Goal: Task Accomplishment & Management: Complete application form

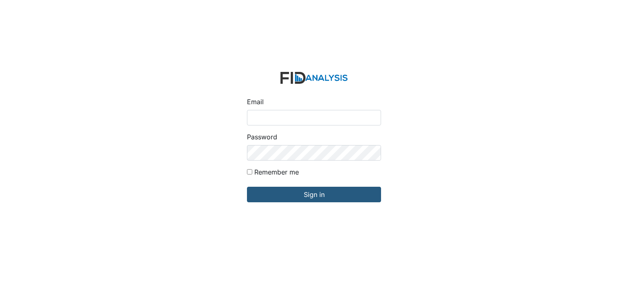
click at [317, 121] on input "Email" at bounding box center [314, 118] width 134 height 16
type input "[EMAIL_ADDRESS][DOMAIN_NAME]"
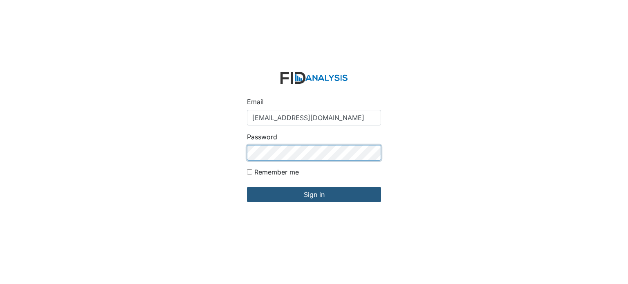
click at [247, 187] on input "Sign in" at bounding box center [314, 195] width 134 height 16
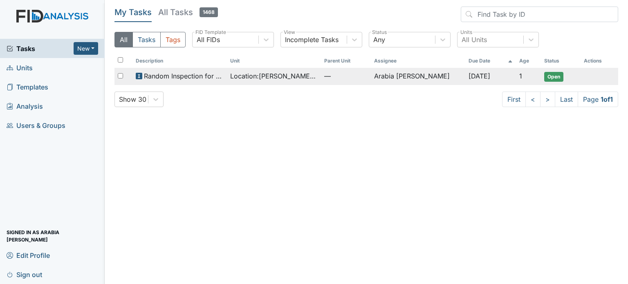
click at [216, 79] on span "Random Inspection for Afternoon" at bounding box center [183, 76] width 79 height 10
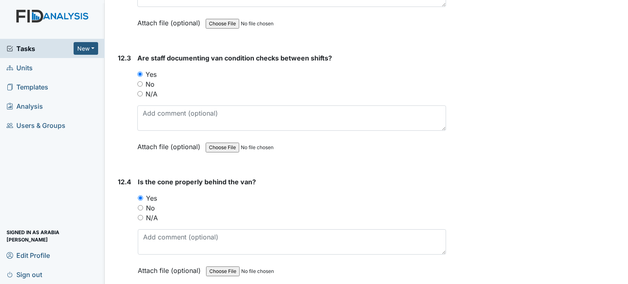
scroll to position [14409, 0]
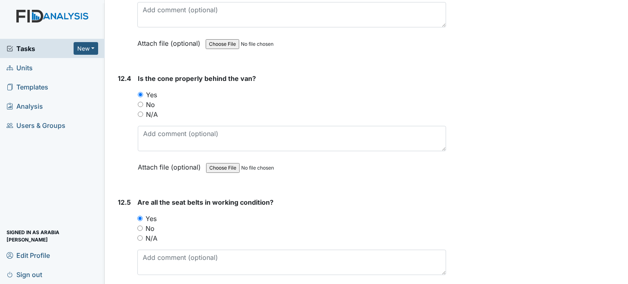
click at [48, 65] on link "Units" at bounding box center [52, 67] width 105 height 19
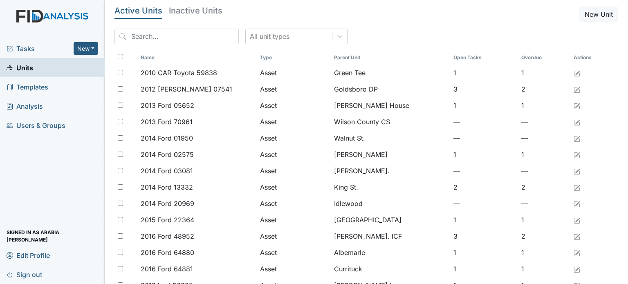
click at [45, 47] on span "Tasks" at bounding box center [40, 49] width 67 height 10
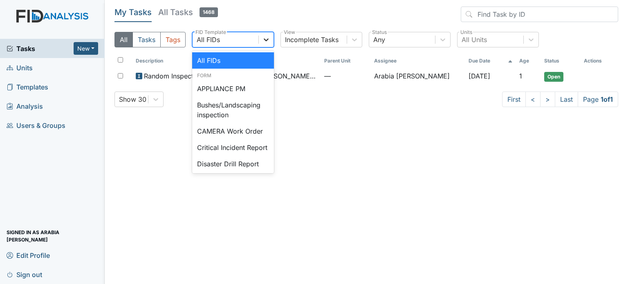
click at [260, 40] on div at bounding box center [266, 39] width 15 height 15
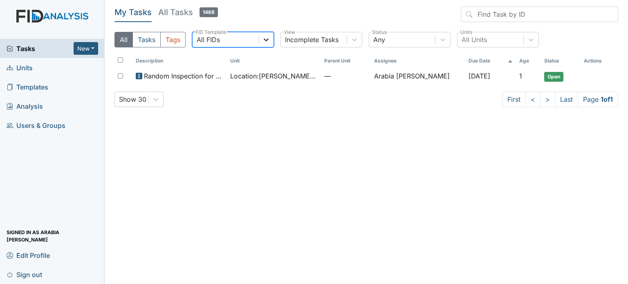
click at [260, 40] on div at bounding box center [266, 39] width 15 height 15
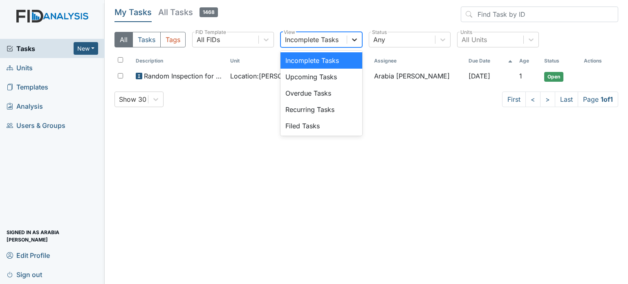
click at [350, 35] on div at bounding box center [354, 39] width 15 height 15
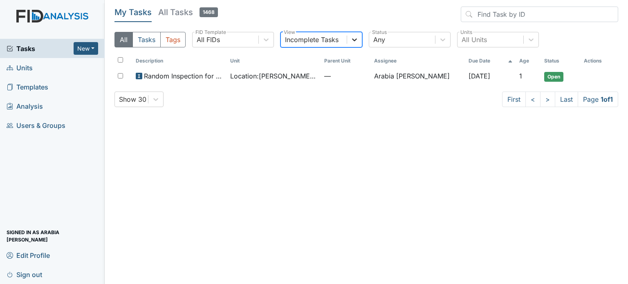
click at [350, 38] on icon at bounding box center [354, 40] width 8 height 8
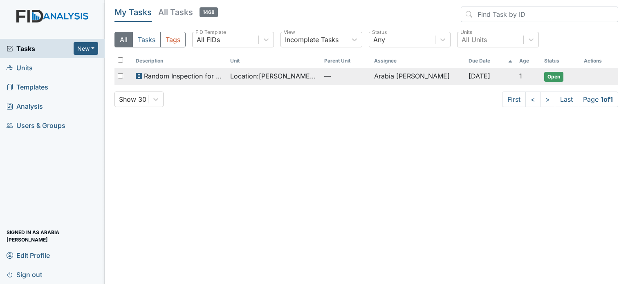
click at [179, 80] on span "Random Inspection for Afternoon" at bounding box center [183, 76] width 79 height 10
click at [193, 72] on span "Random Inspection for Afternoon" at bounding box center [183, 76] width 79 height 10
click at [194, 78] on span "Random Inspection for Afternoon" at bounding box center [183, 76] width 79 height 10
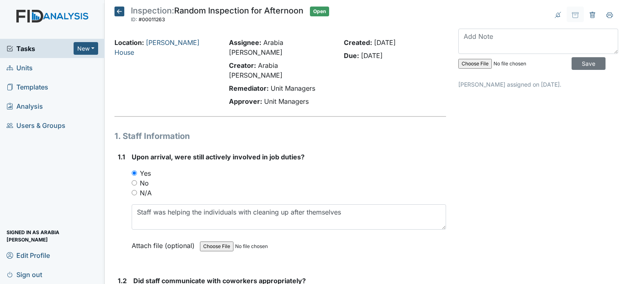
click at [152, 74] on div "Location: [PERSON_NAME][GEOGRAPHIC_DATA]" at bounding box center [165, 74] width 114 height 72
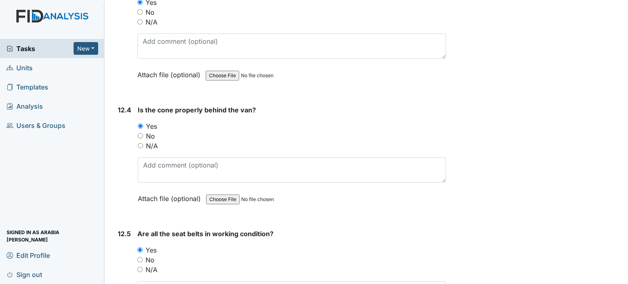
scroll to position [14409, 0]
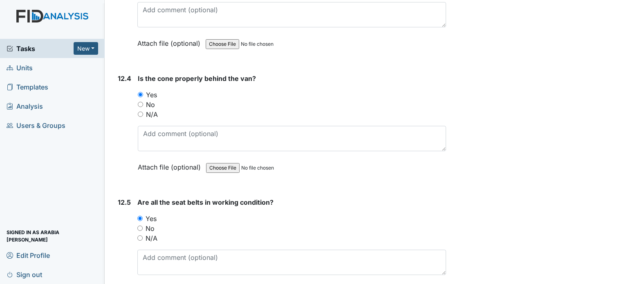
click at [86, 52] on button "New" at bounding box center [86, 48] width 25 height 13
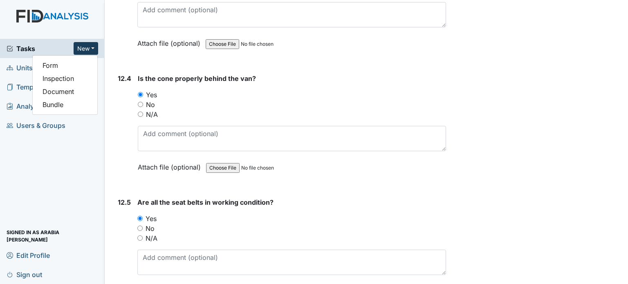
click at [86, 52] on button "New" at bounding box center [86, 48] width 25 height 13
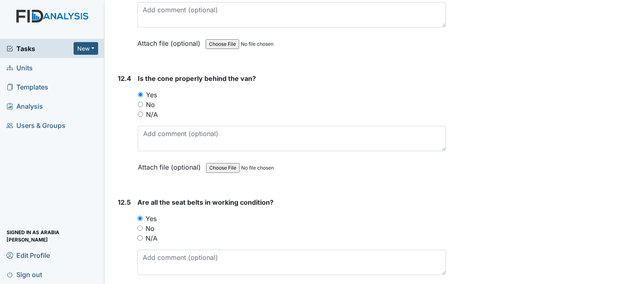
click at [45, 50] on span "Tasks" at bounding box center [40, 49] width 67 height 10
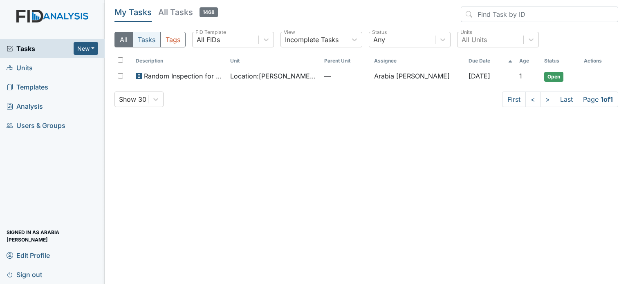
click at [148, 45] on button "Tasks" at bounding box center [146, 40] width 28 height 16
click at [173, 40] on button "Tags" at bounding box center [172, 40] width 25 height 16
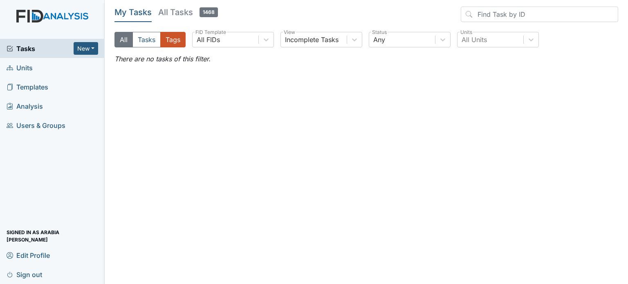
click at [121, 43] on button "All" at bounding box center [123, 40] width 18 height 16
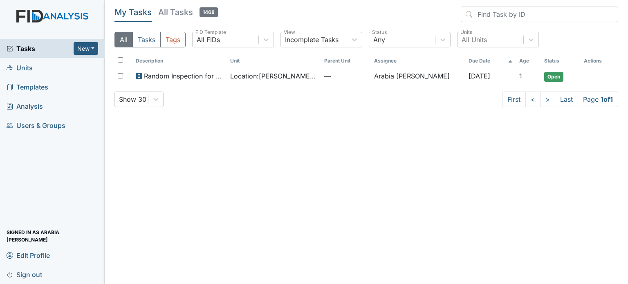
click at [121, 43] on button "All" at bounding box center [123, 40] width 18 height 16
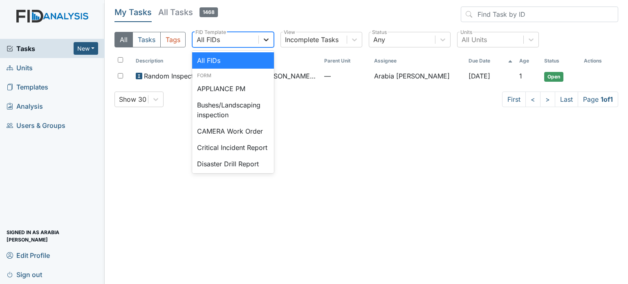
click at [268, 39] on icon at bounding box center [266, 40] width 8 height 8
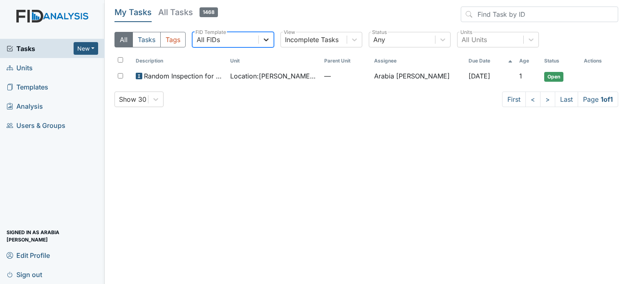
click at [265, 45] on div at bounding box center [266, 39] width 15 height 15
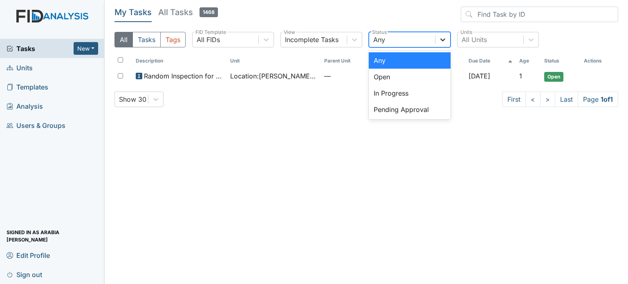
click at [436, 36] on div at bounding box center [442, 39] width 15 height 15
click at [394, 96] on div "In Progress" at bounding box center [410, 93] width 82 height 16
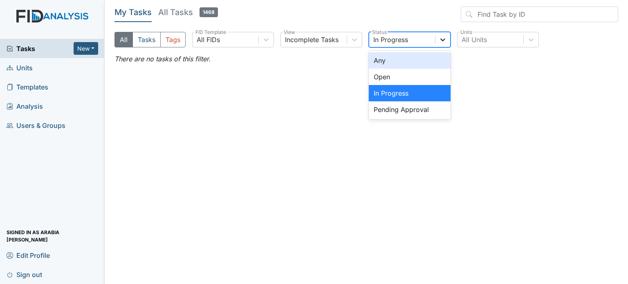
click at [441, 39] on icon at bounding box center [442, 39] width 5 height 3
click at [393, 66] on div "Any" at bounding box center [410, 60] width 82 height 16
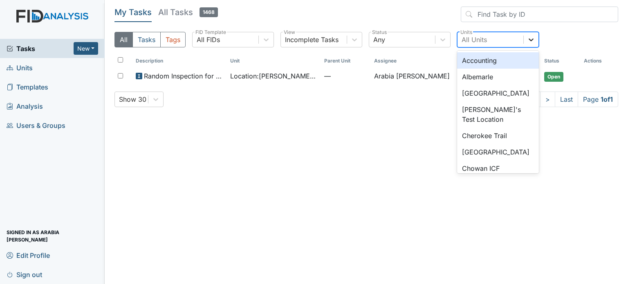
click at [528, 39] on icon at bounding box center [531, 40] width 8 height 8
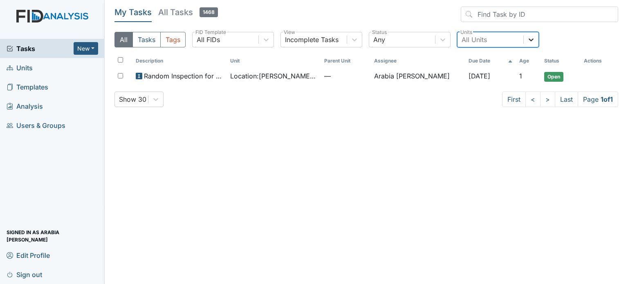
click at [528, 39] on icon at bounding box center [531, 40] width 8 height 8
click at [24, 278] on span "Sign out" at bounding box center [25, 274] width 36 height 13
